Goal: Task Accomplishment & Management: Use online tool/utility

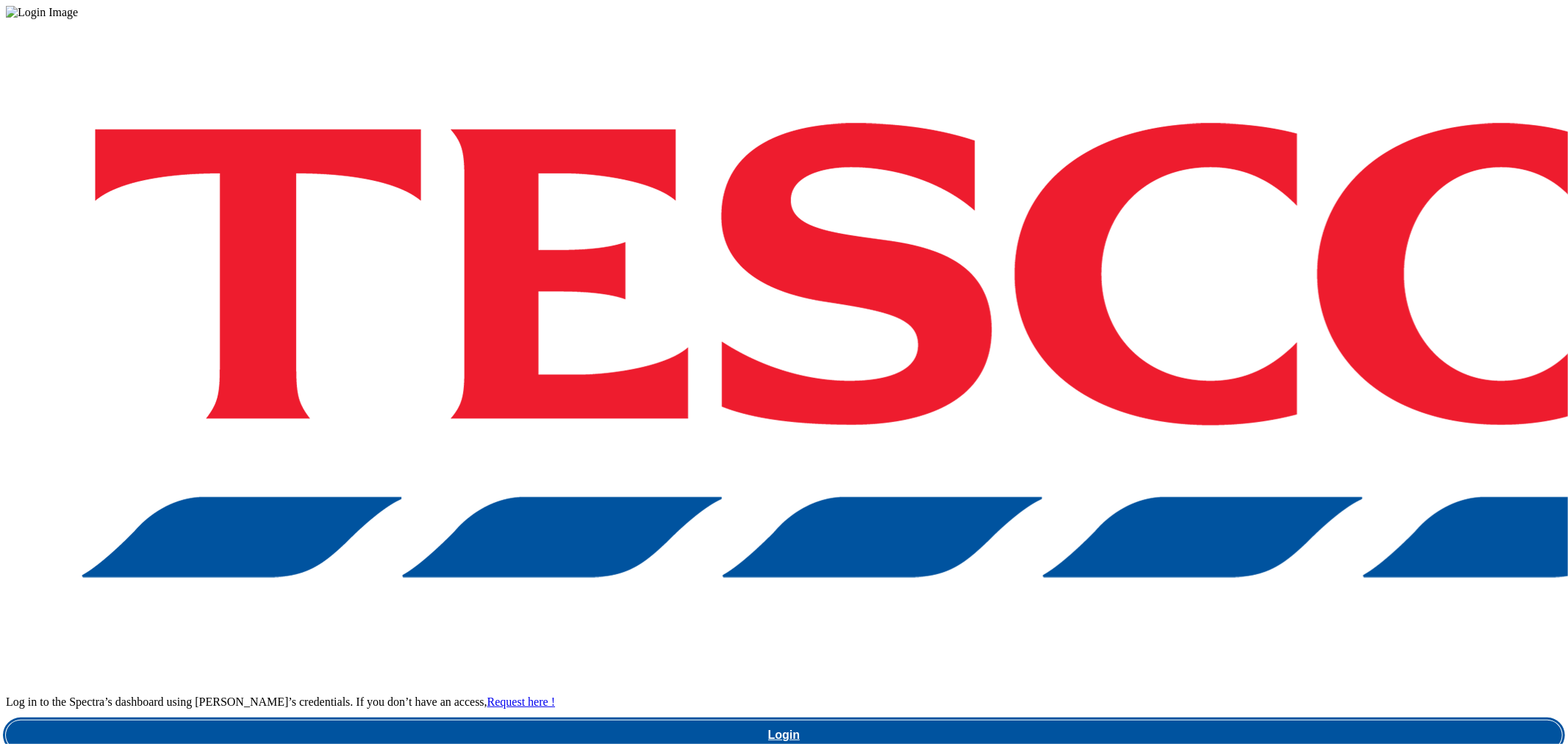
click at [1134, 721] on link "Login" at bounding box center [784, 735] width 1556 height 30
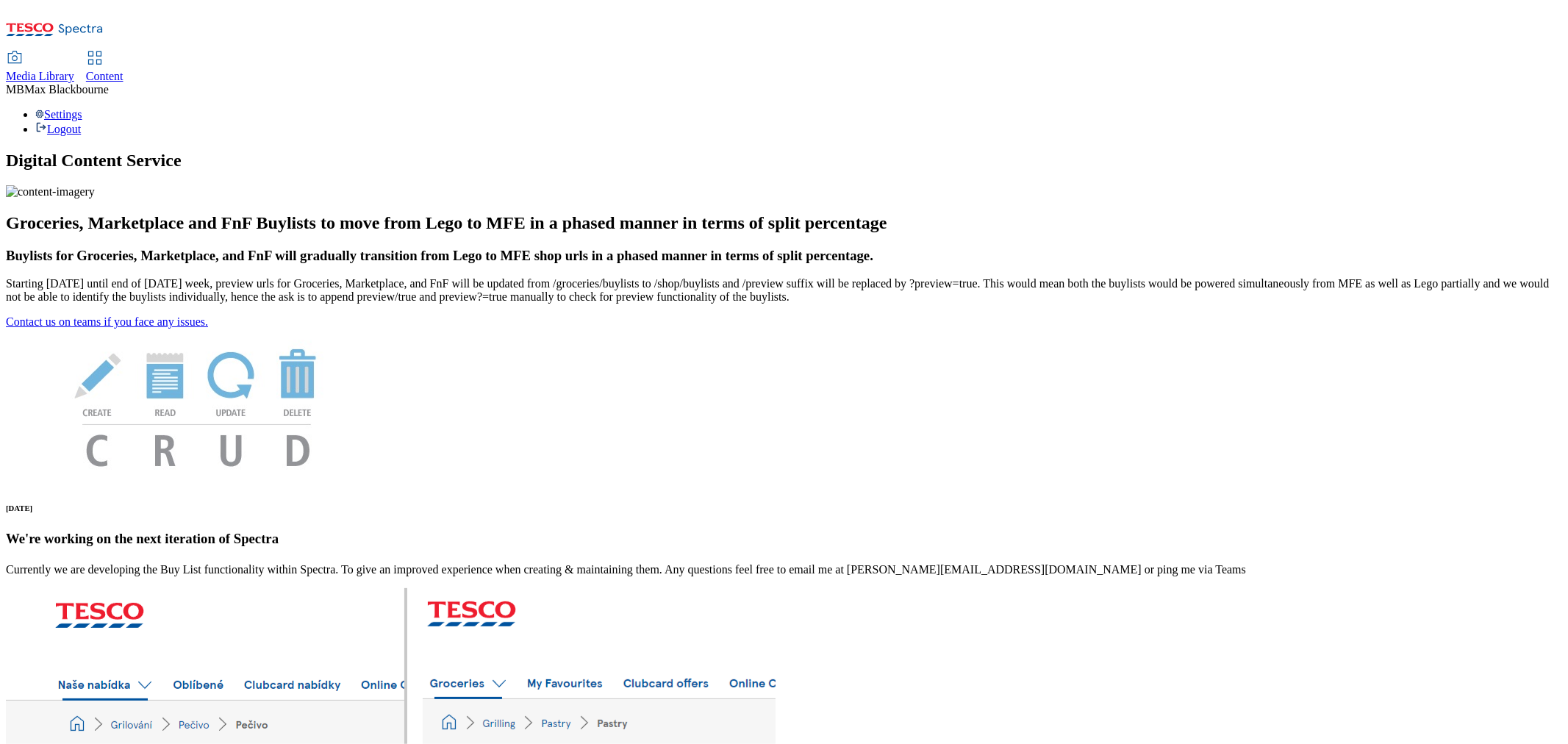
click at [124, 52] on link "Content" at bounding box center [105, 67] width 37 height 31
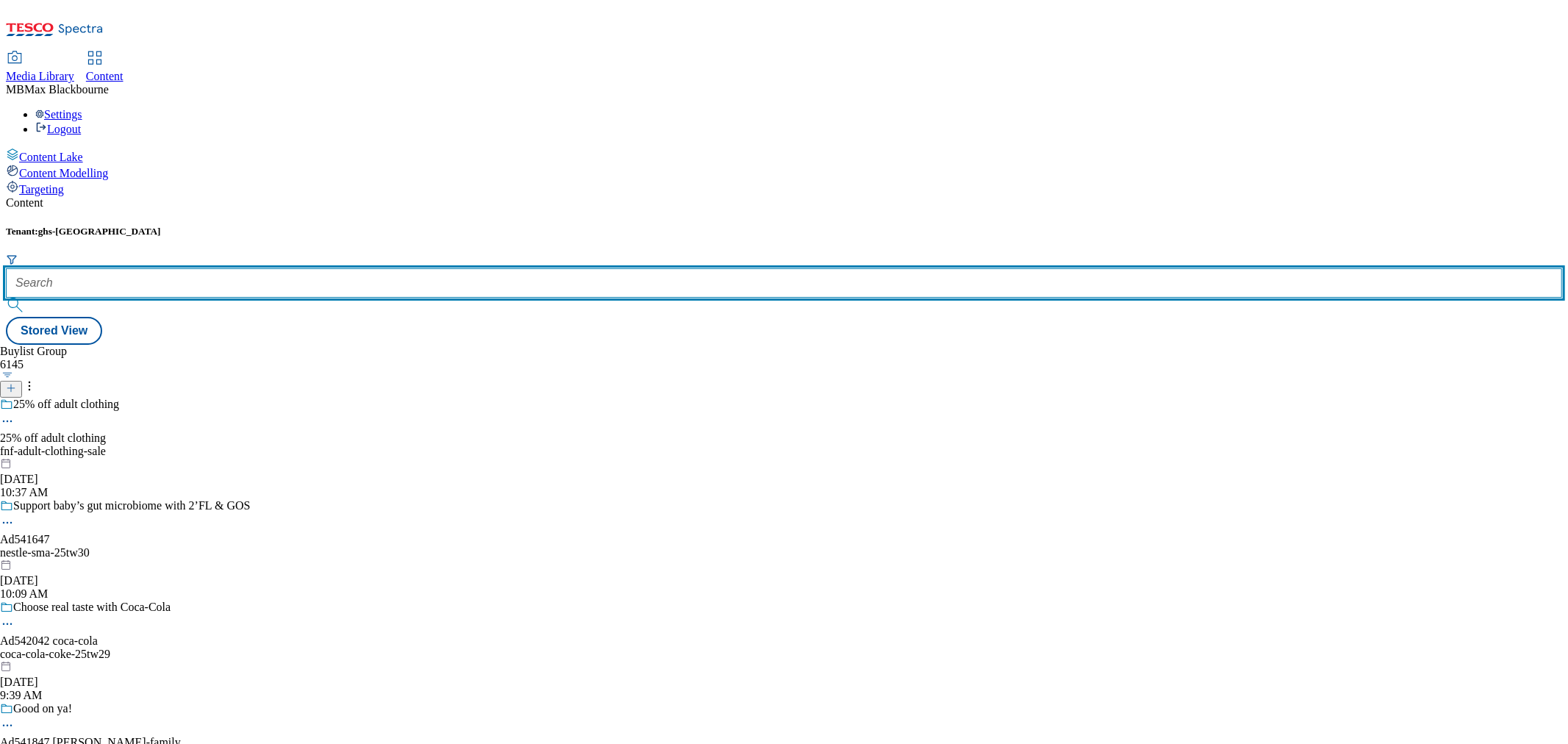
click at [321, 268] on input "text" at bounding box center [784, 283] width 1556 height 30
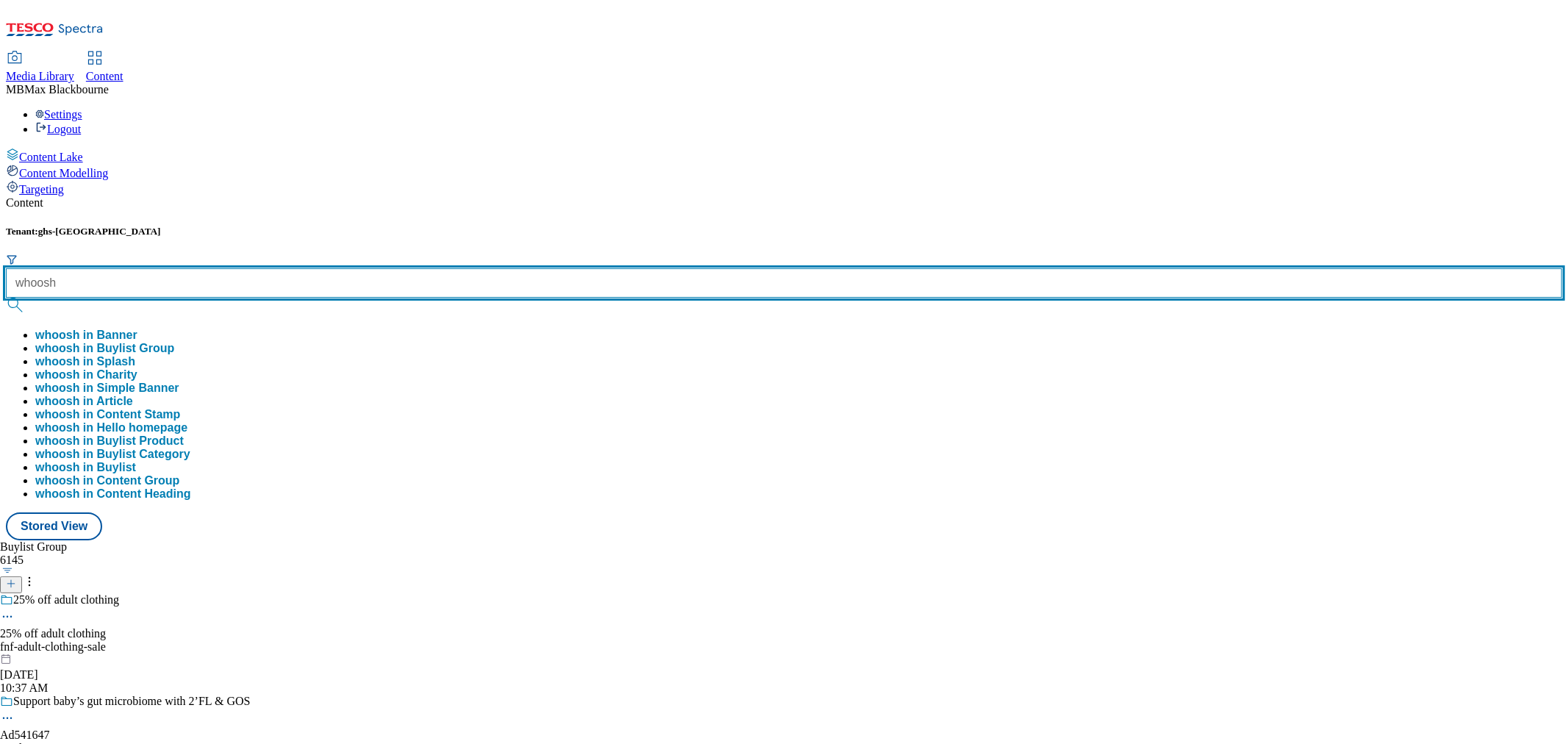
type input "whoosh"
click at [6, 298] on button "submit" at bounding box center [15, 305] width 20 height 14
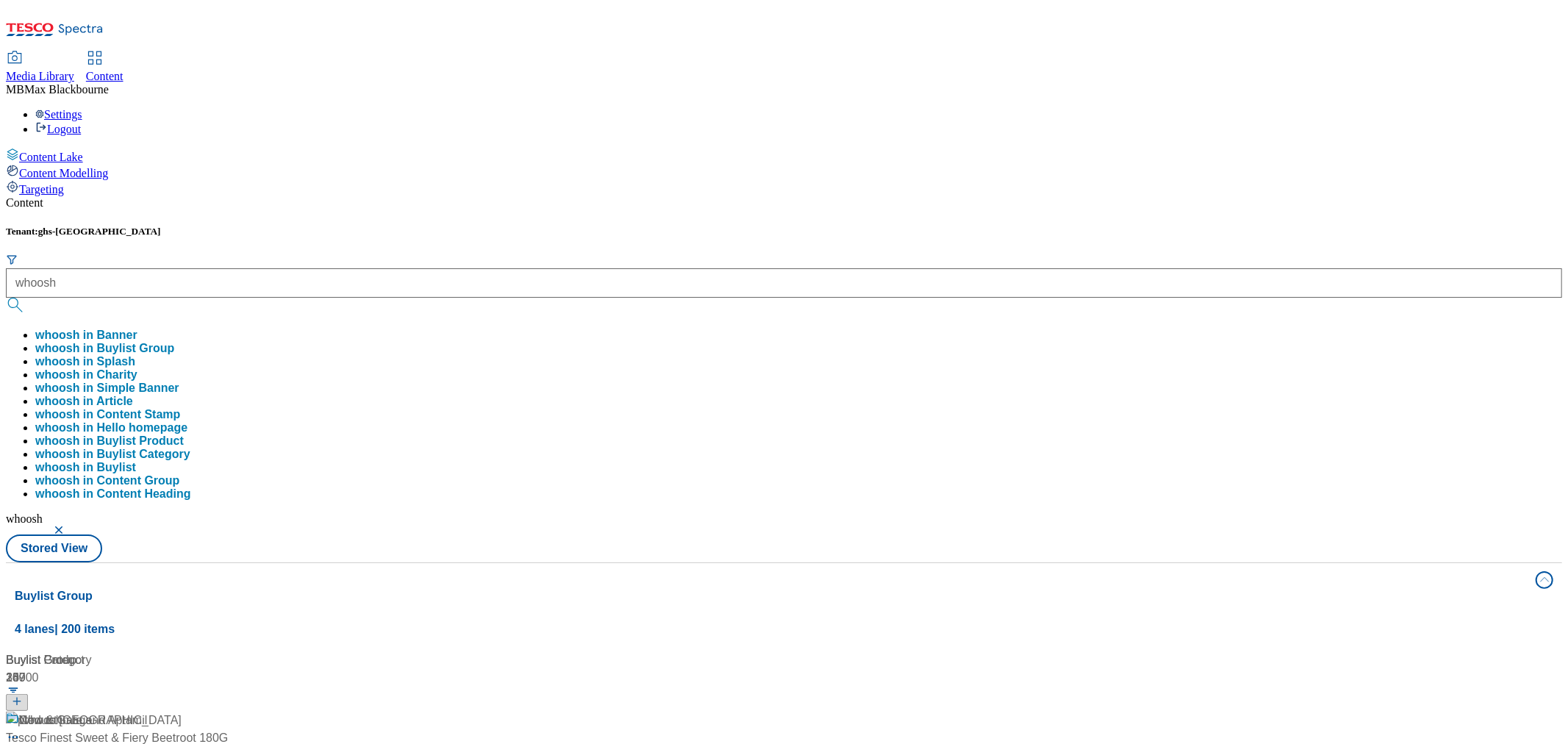
click at [570, 196] on div "Content" at bounding box center [784, 203] width 1556 height 13
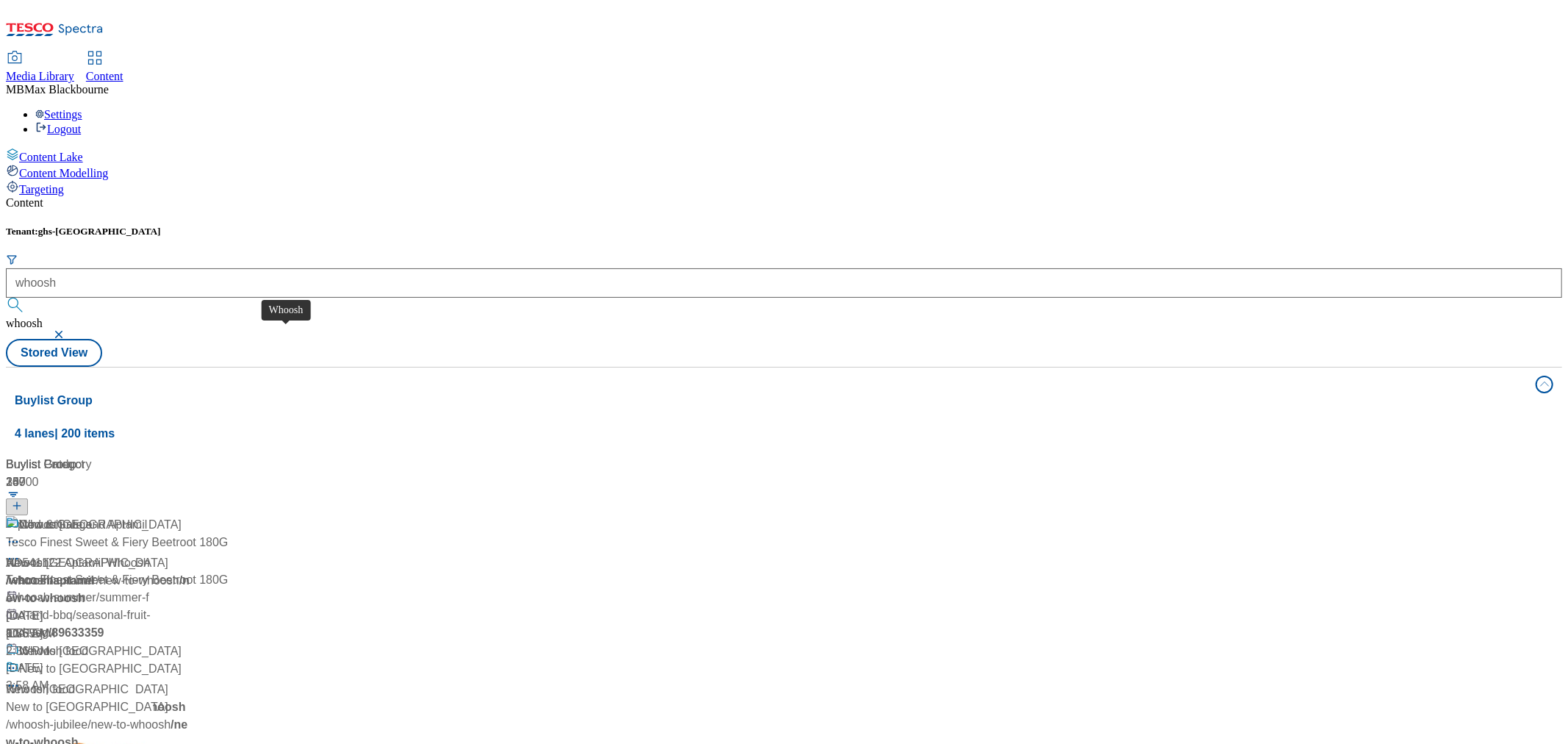
click at [49, 555] on span "Whoosh" at bounding box center [27, 563] width 43 height 17
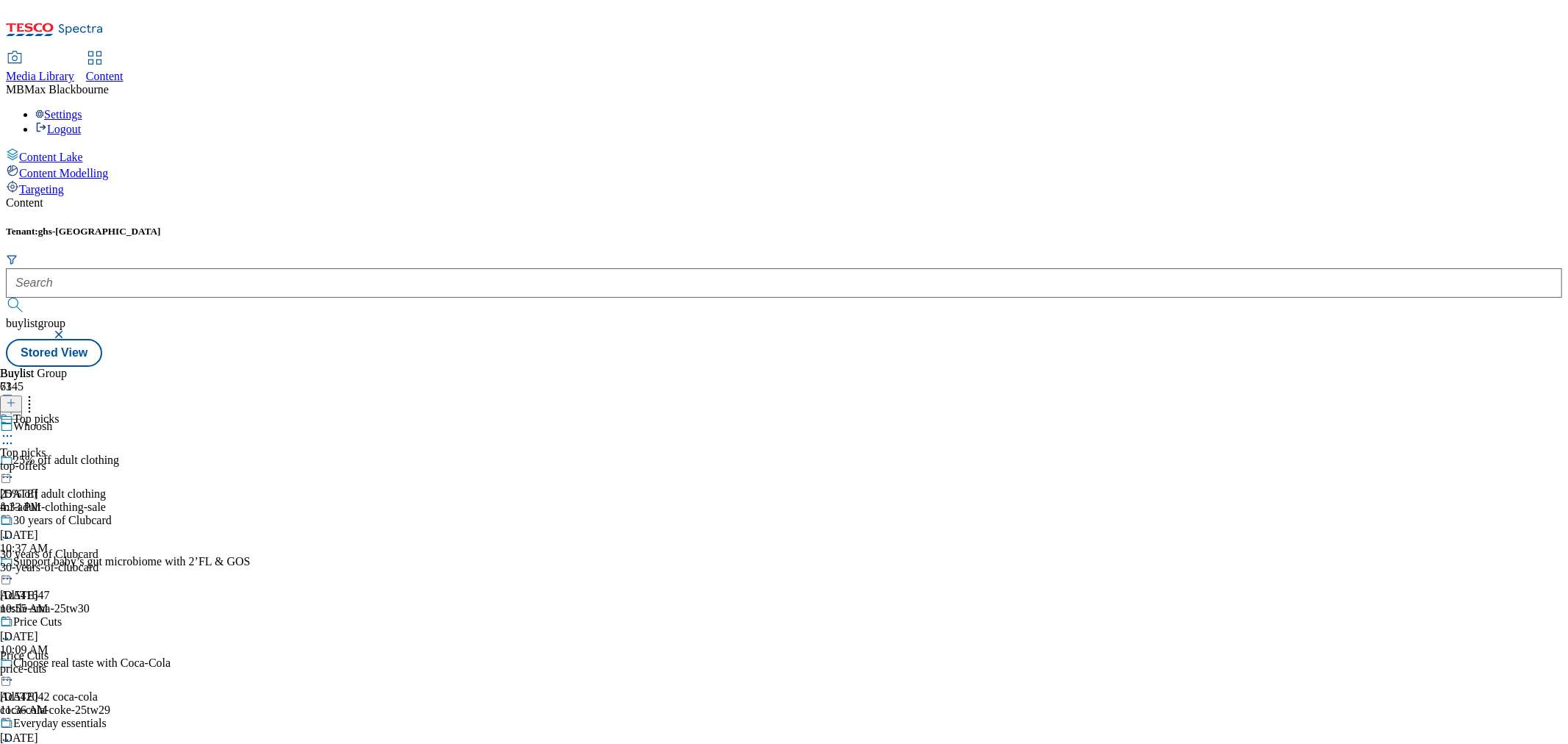
click at [150, 459] on div "top-offers" at bounding box center [75, 466] width 150 height 13
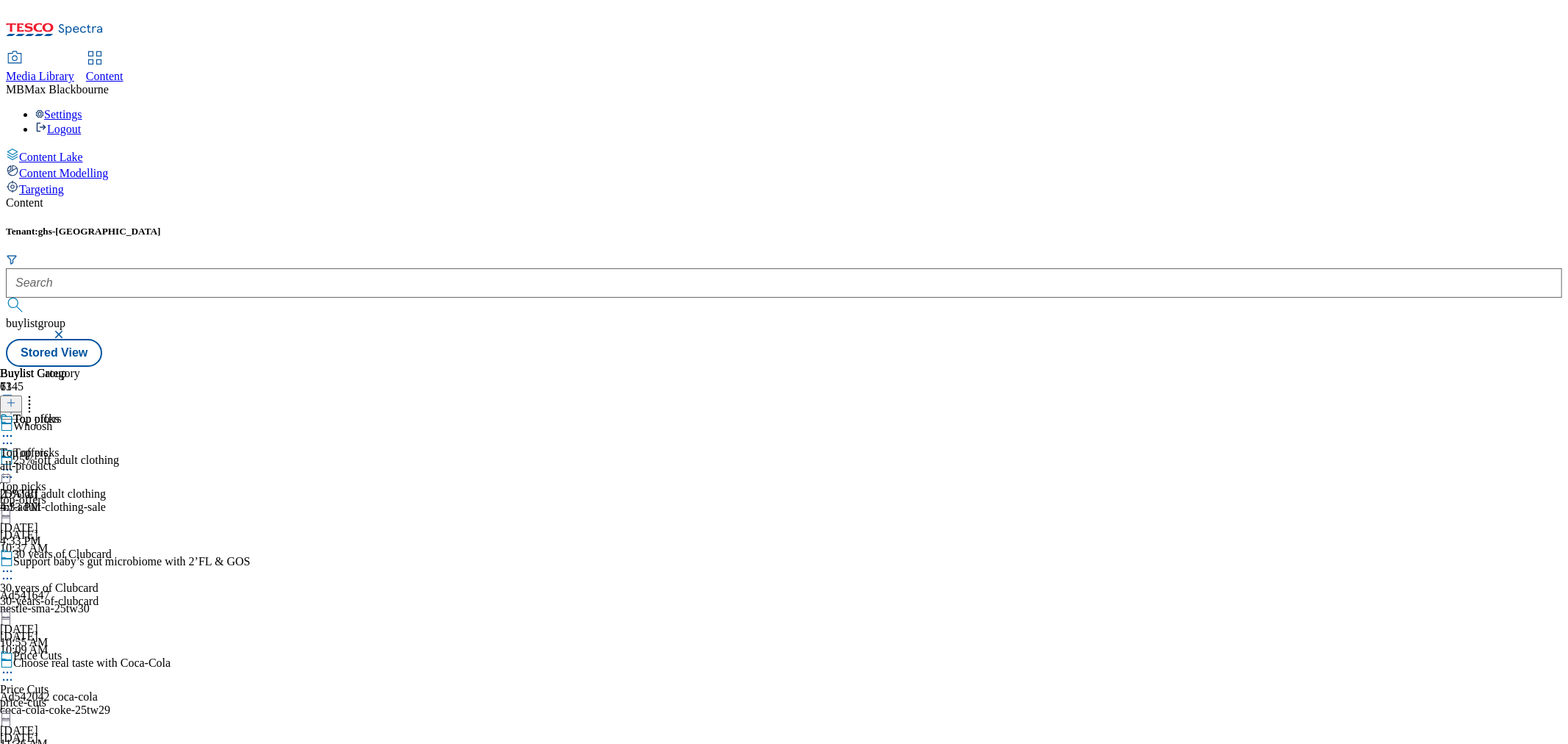
click at [80, 459] on div "all-products" at bounding box center [39, 466] width 80 height 13
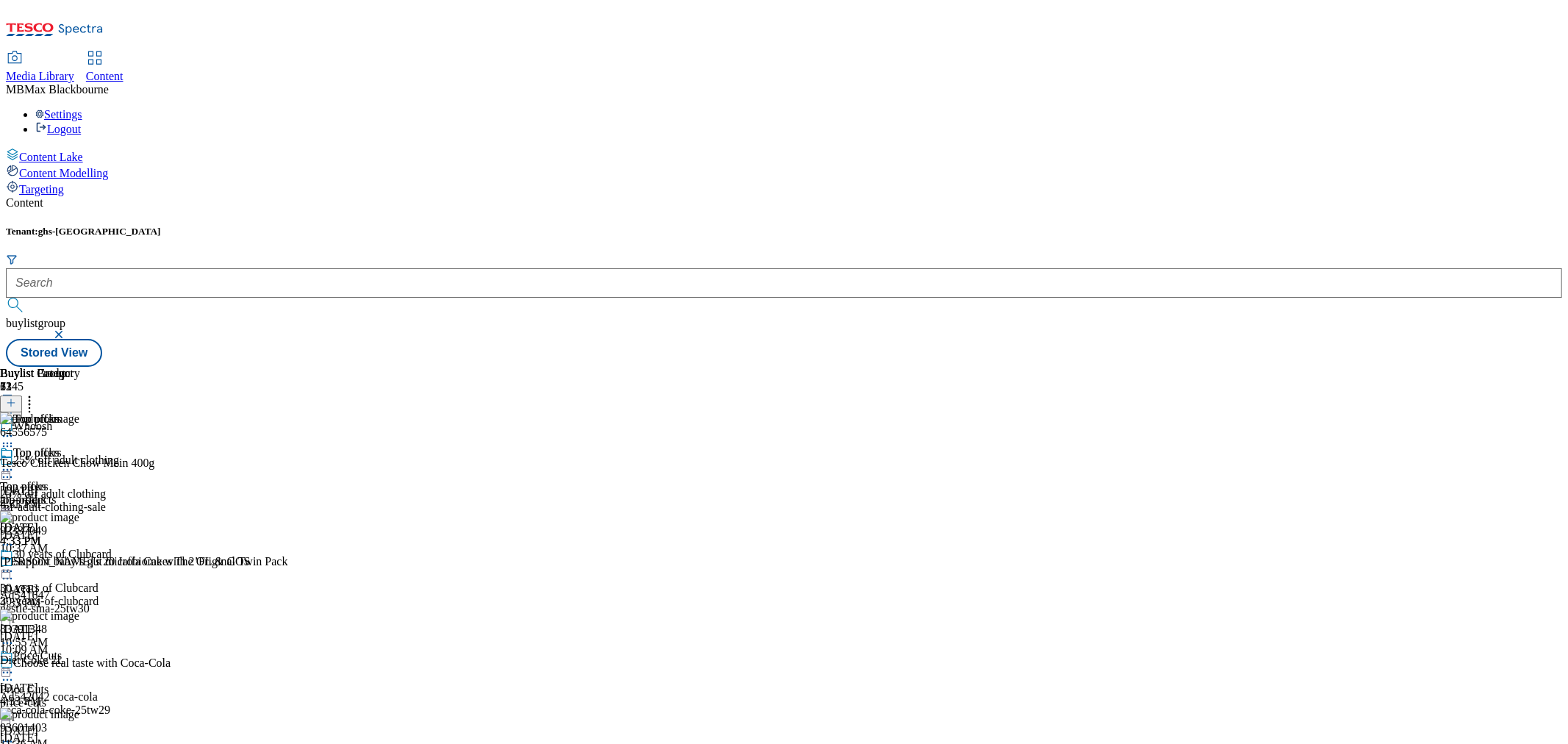
click at [37, 393] on icon at bounding box center [29, 400] width 14 height 14
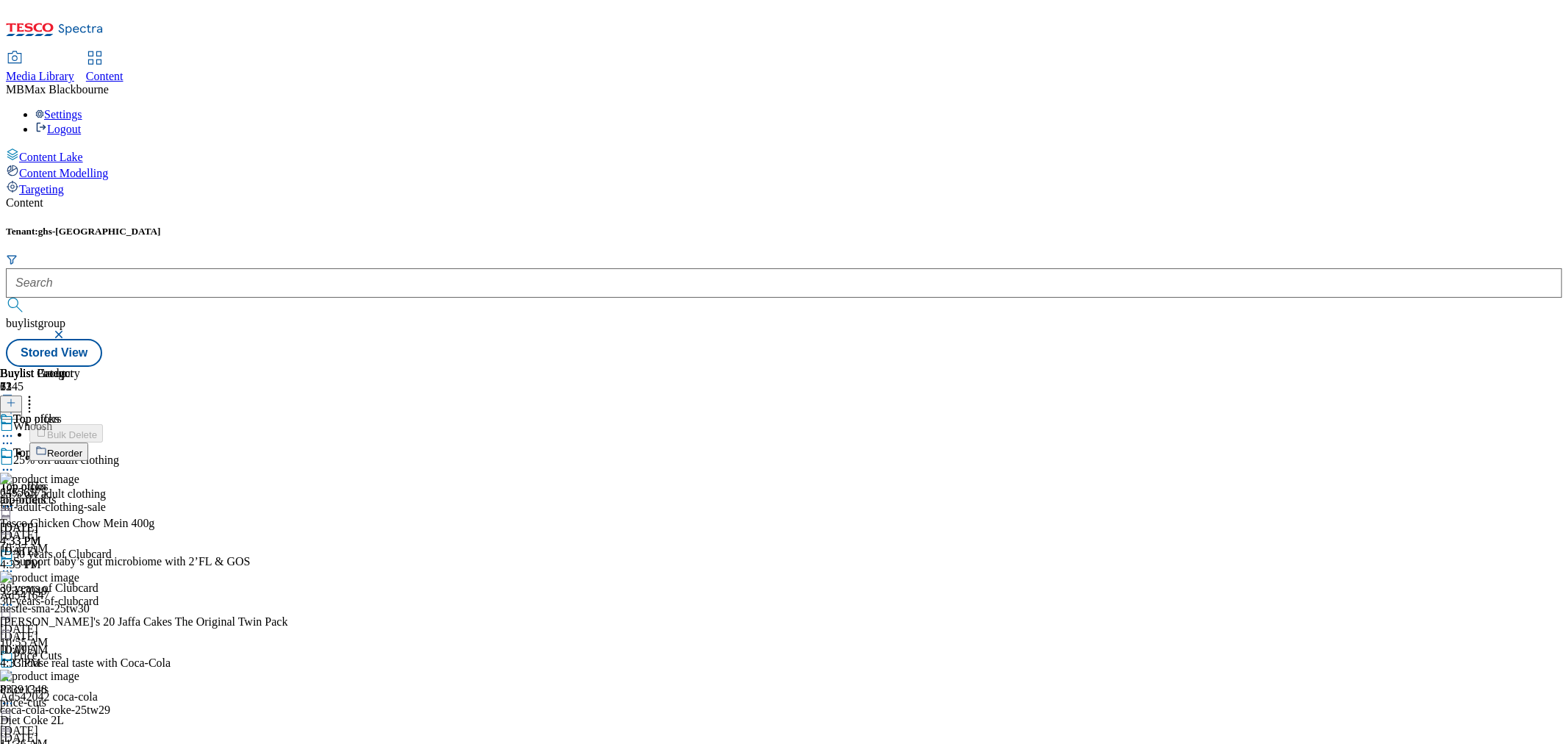
click at [1351, 367] on div "Buylist Group 6145 Whoosh 25% off adult clothing 25% off adult clothing fnf-adu…" at bounding box center [784, 367] width 1556 height 0
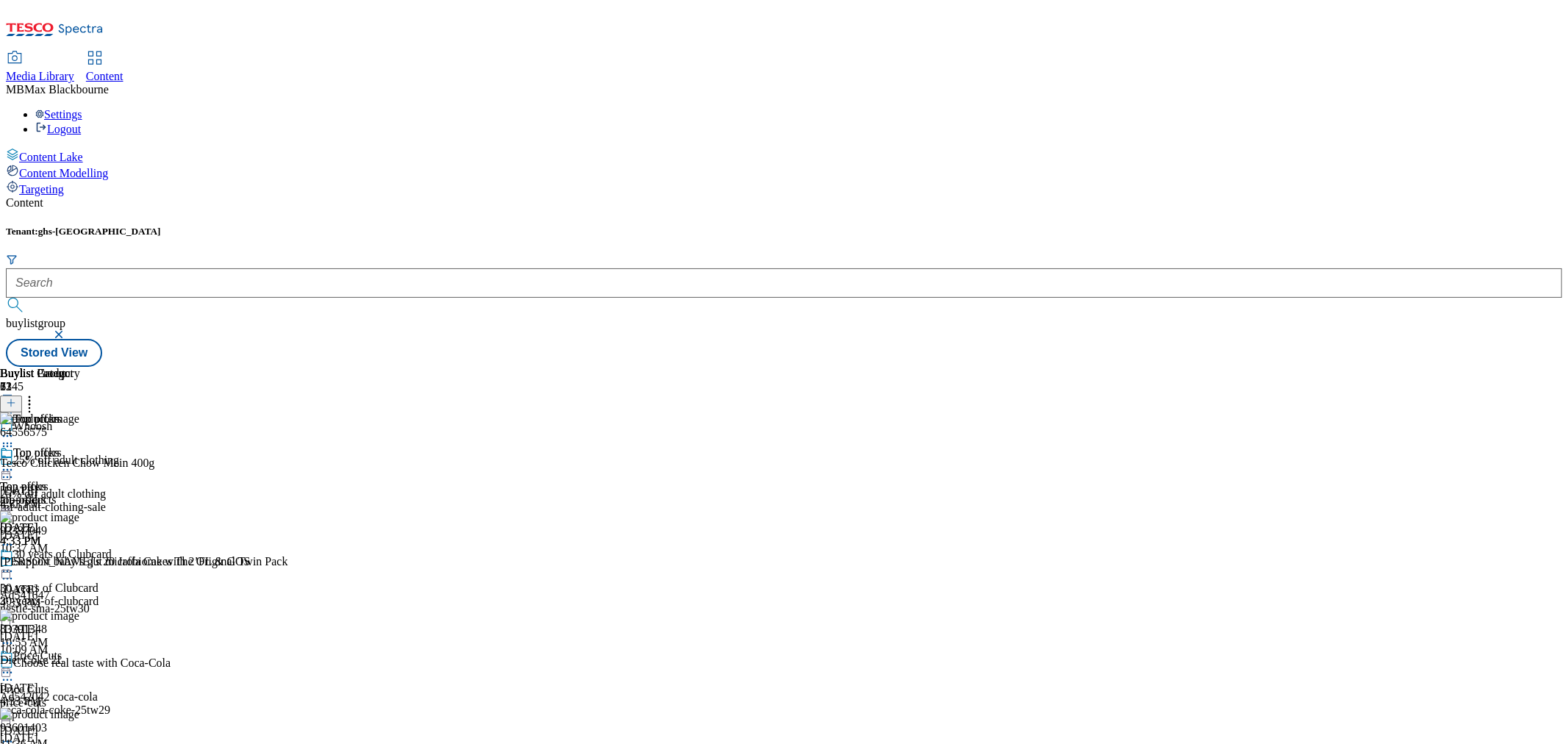
click at [1008, 226] on div "Tenant: ghs-uk buylistgroup Stored View" at bounding box center [784, 296] width 1556 height 141
click at [14, 462] on icon at bounding box center [7, 469] width 14 height 14
click at [665, 226] on div "Tenant: ghs-uk buylistgroup Stored View" at bounding box center [784, 296] width 1556 height 141
click at [150, 548] on div "30 years of Clubcard 30 years of Clubcard 30-years-of-clubcard Sep 4, 2025 10:5…" at bounding box center [75, 599] width 150 height 102
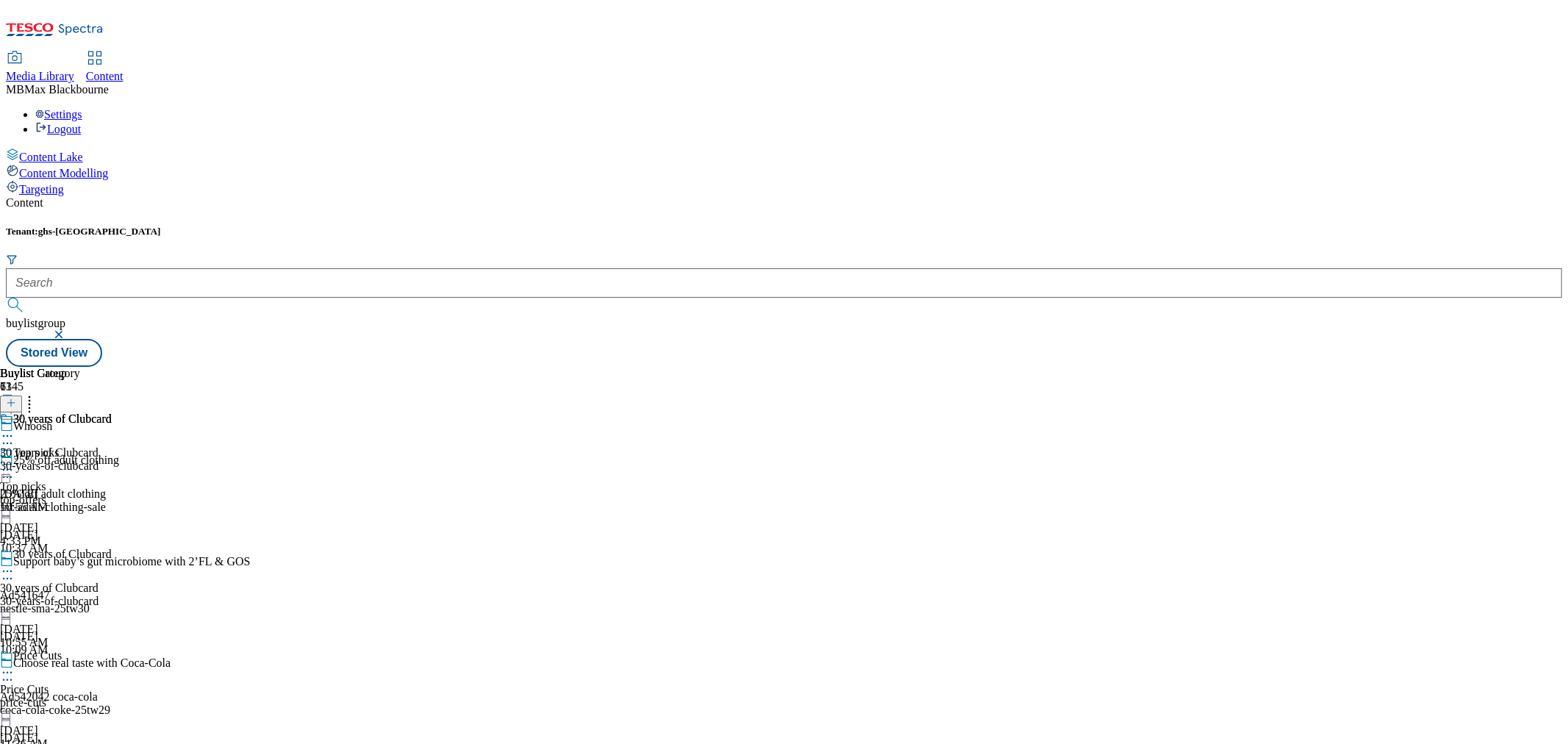
click at [14, 564] on icon at bounding box center [7, 571] width 14 height 14
click at [92, 732] on span "Un-publish" at bounding box center [68, 737] width 47 height 11
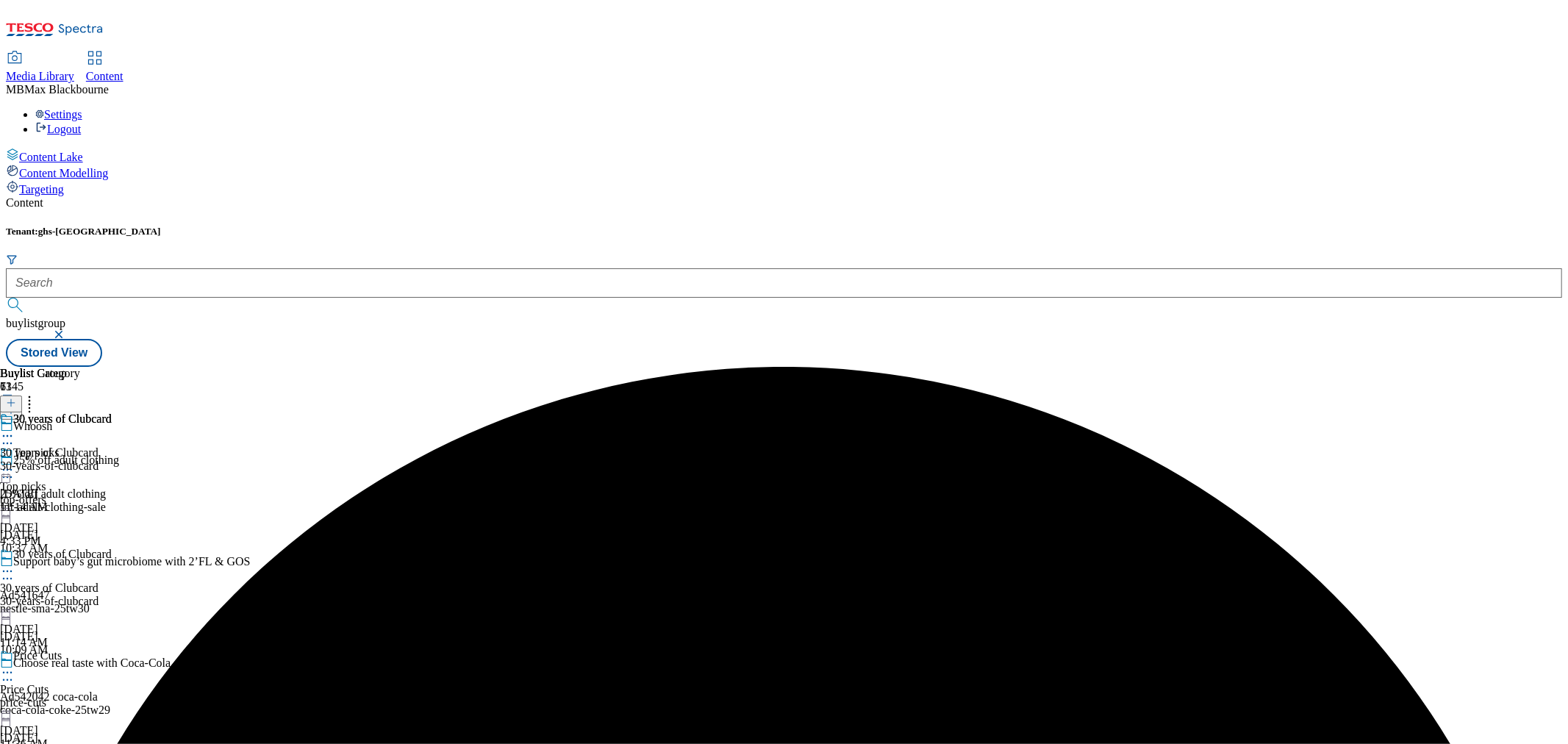
click at [9, 571] on circle at bounding box center [8, 572] width 2 height 2
click at [95, 682] on span "Un-preview" at bounding box center [69, 686] width 49 height 11
click at [111, 412] on div "30 years of Clubcard" at bounding box center [62, 419] width 99 height 13
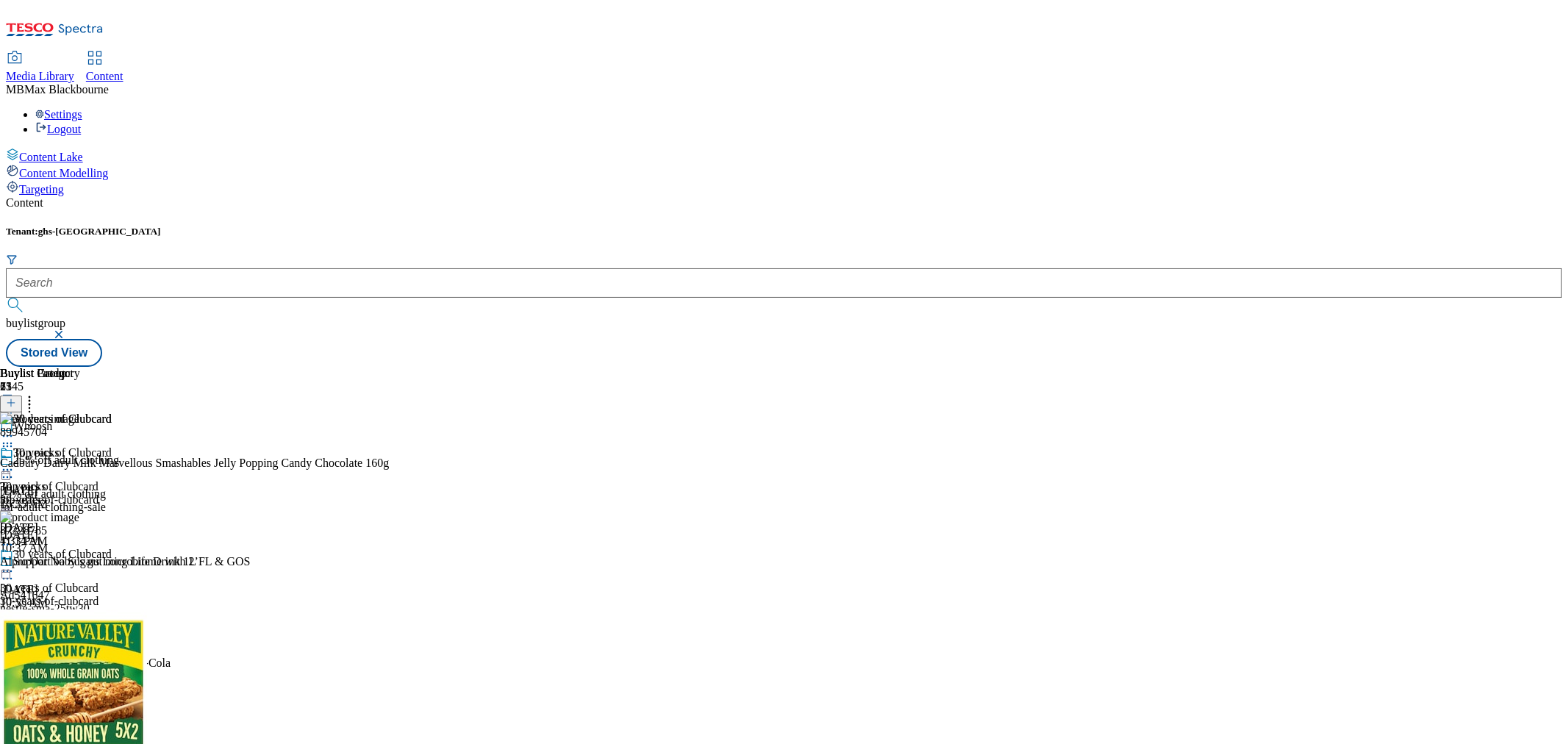
click at [37, 393] on icon at bounding box center [29, 400] width 14 height 14
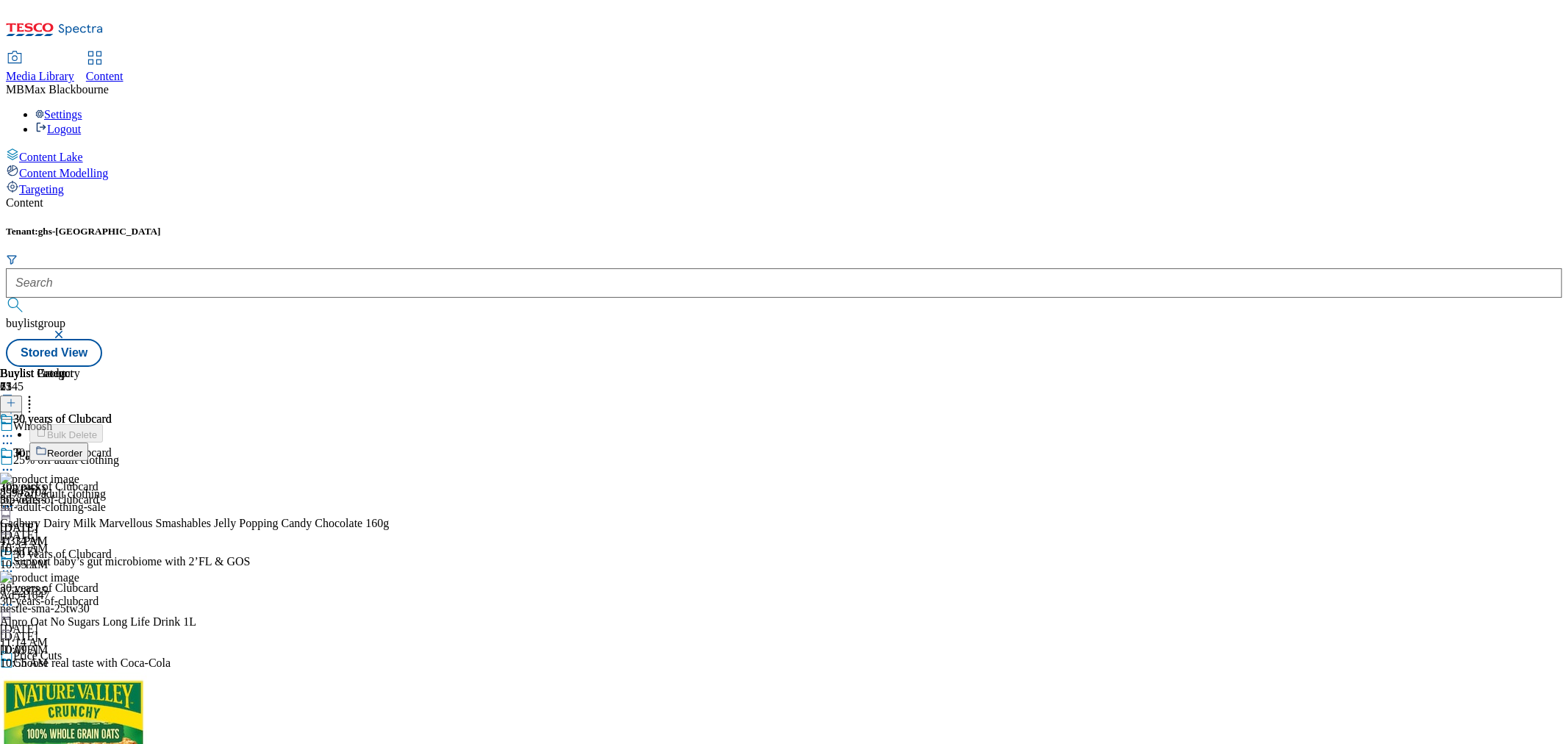
click at [37, 393] on icon at bounding box center [29, 400] width 14 height 14
click at [1296, 367] on div "Buylist Group 6145 Whoosh 25% off adult clothing 25% off adult clothing fnf-adu…" at bounding box center [784, 367] width 1556 height 0
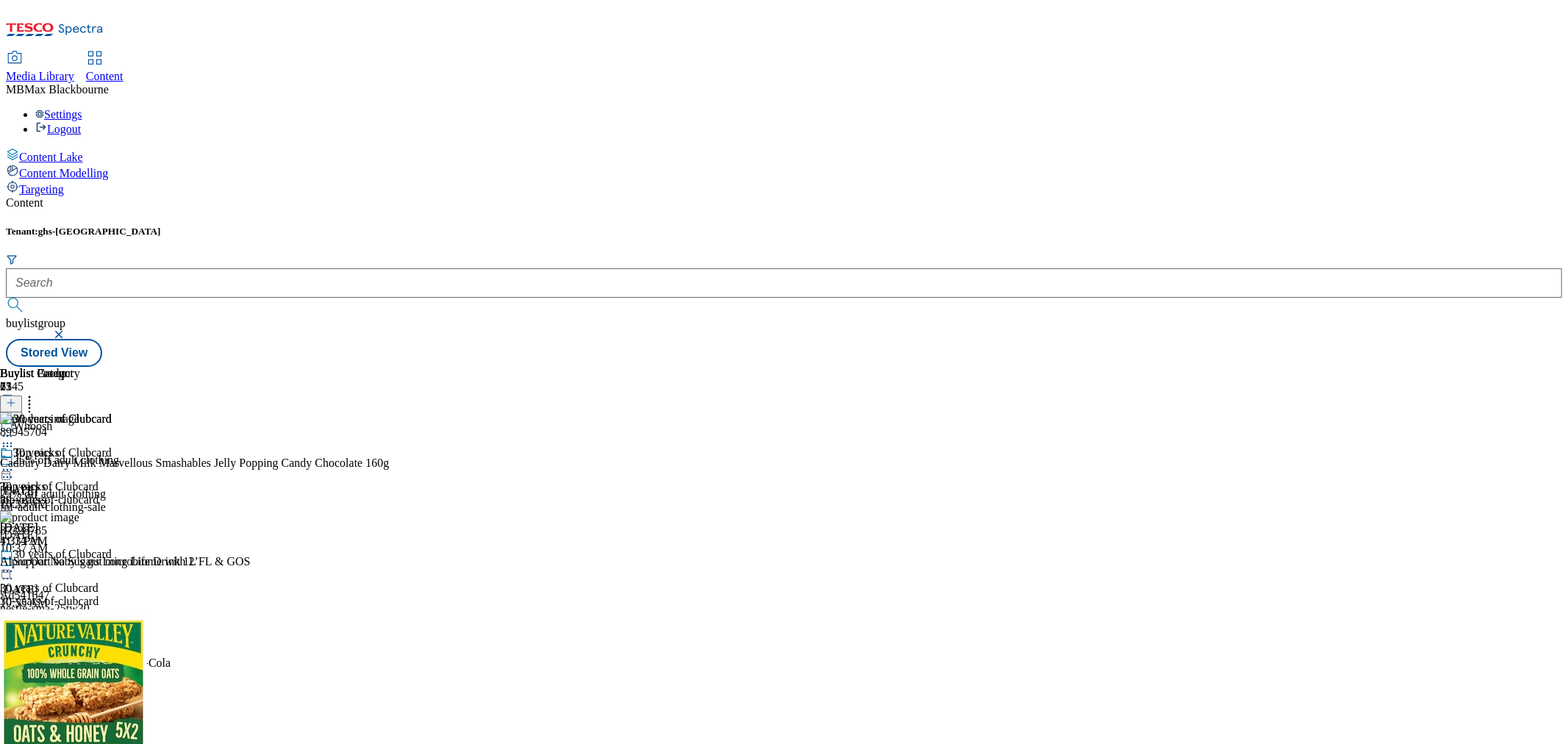
scroll to position [1388, 0]
click at [14, 564] on icon at bounding box center [7, 571] width 14 height 14
click at [80, 665] on span "Preview" at bounding box center [62, 670] width 35 height 11
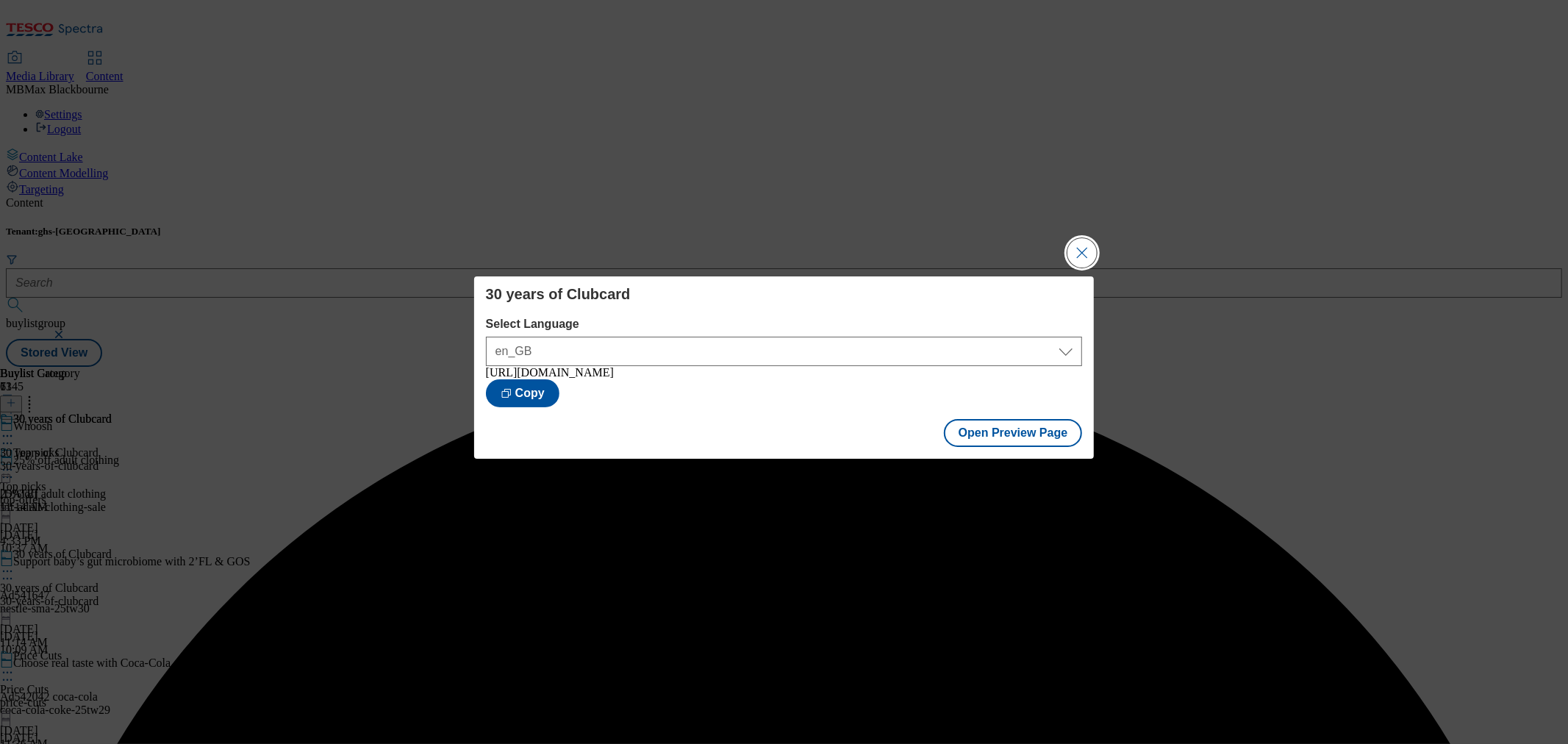
click at [1087, 249] on button "Close Modal" at bounding box center [1082, 253] width 30 height 30
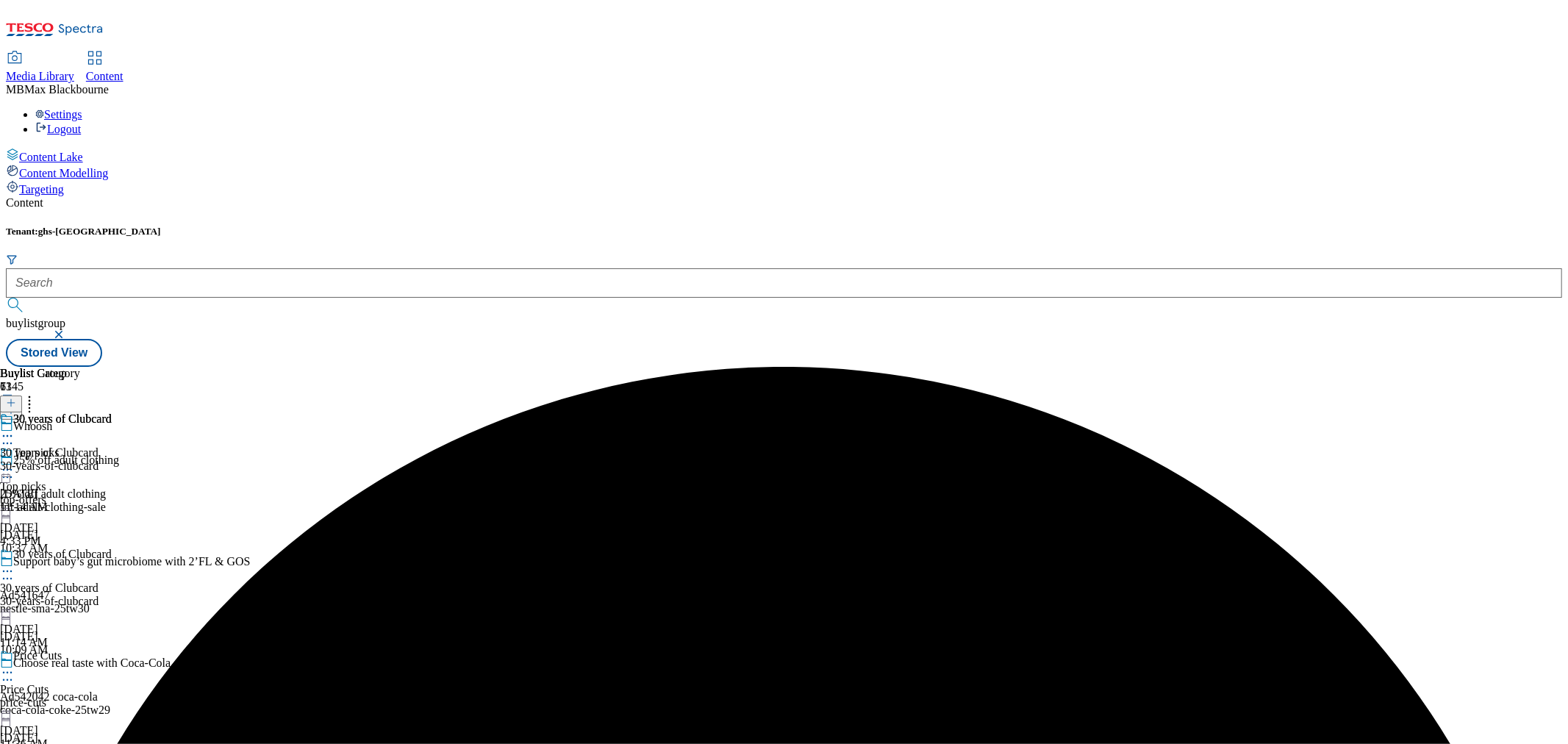
click at [14, 564] on icon at bounding box center [7, 571] width 14 height 14
click at [78, 715] on span "Publish" at bounding box center [61, 720] width 33 height 11
